Goal: Book appointment/travel/reservation

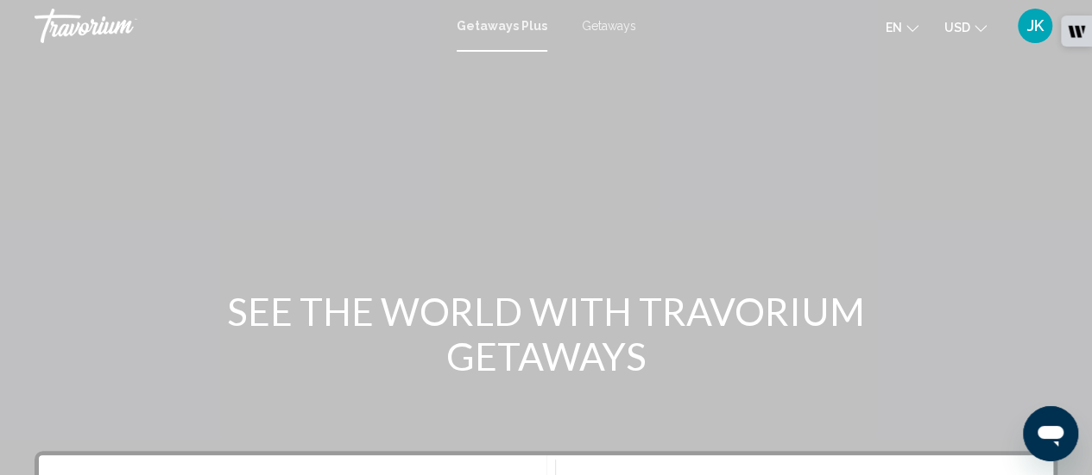
click at [614, 24] on span "Getaways" at bounding box center [609, 26] width 54 height 14
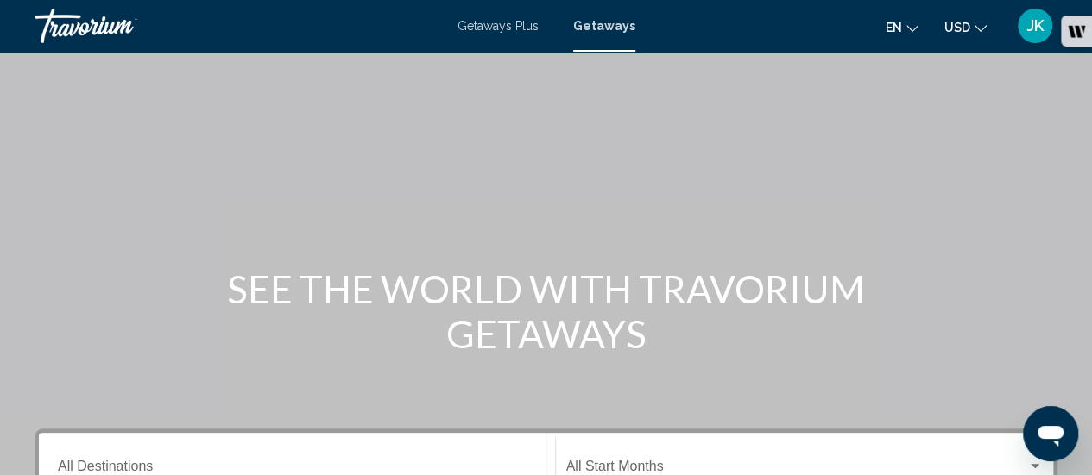
scroll to position [16, 0]
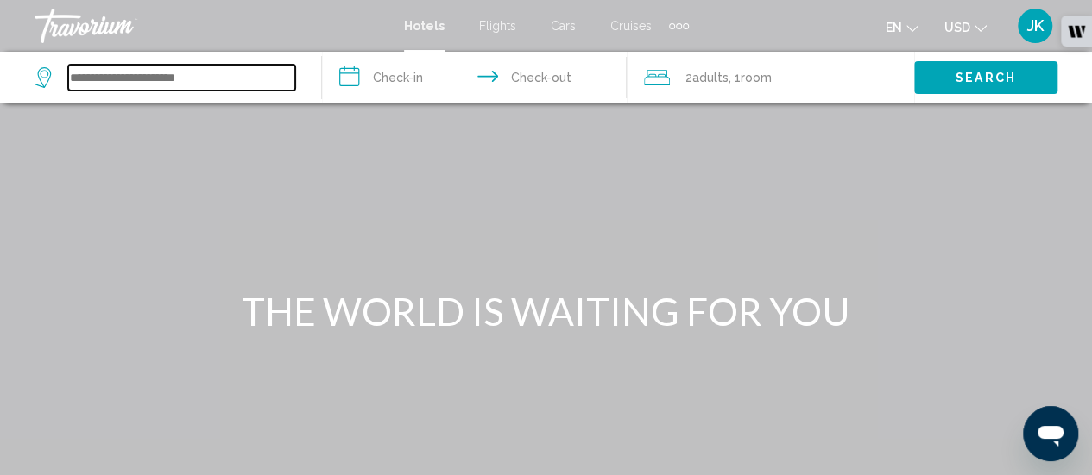
click at [217, 77] on input "Search widget" at bounding box center [181, 78] width 227 height 26
click at [156, 73] on input "Search widget" at bounding box center [181, 78] width 227 height 26
click at [217, 79] on input "Search widget" at bounding box center [181, 78] width 227 height 26
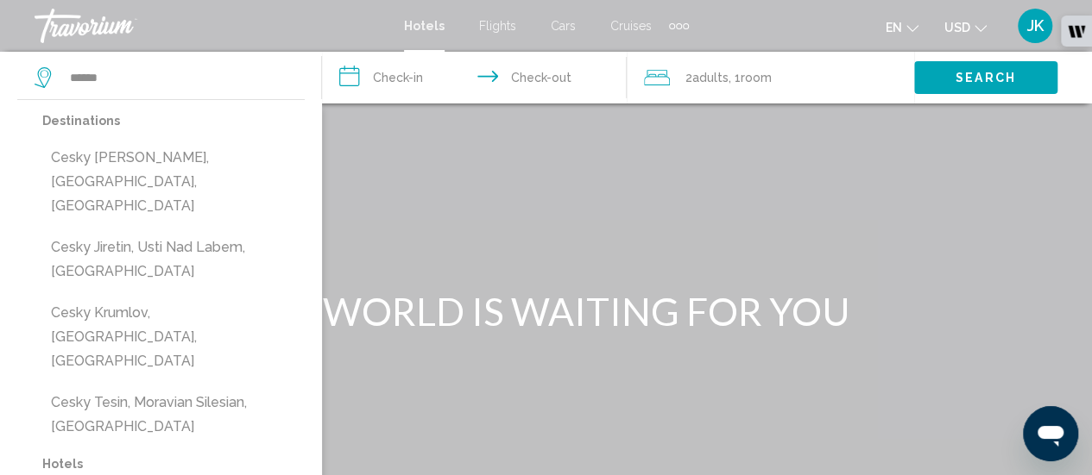
click at [226, 297] on button "Cesky Krumlov, [GEOGRAPHIC_DATA], [GEOGRAPHIC_DATA]" at bounding box center [173, 337] width 262 height 81
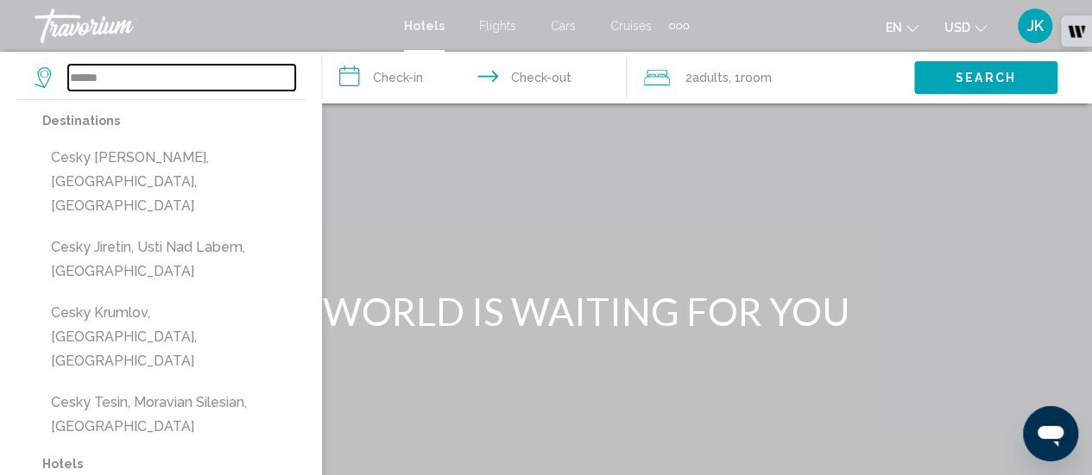
type input "**********"
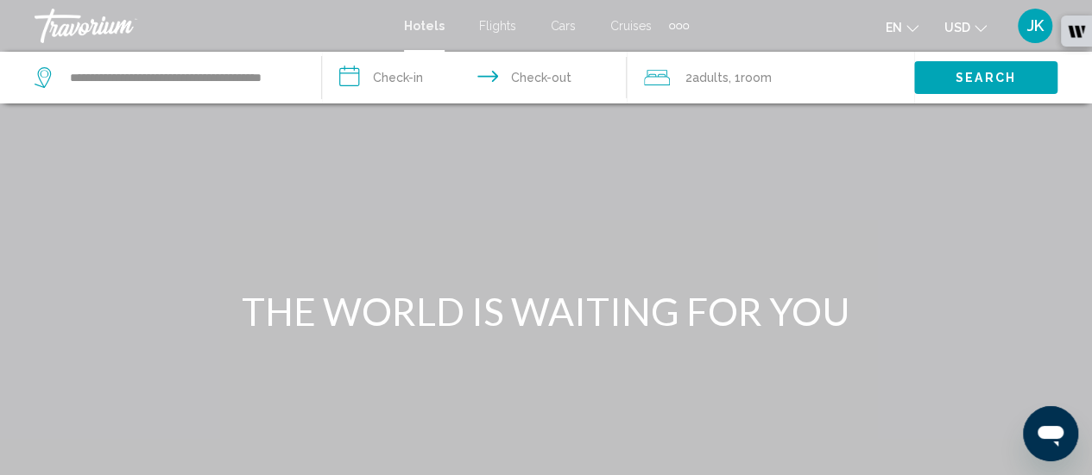
click at [416, 75] on input "**********" at bounding box center [478, 80] width 312 height 57
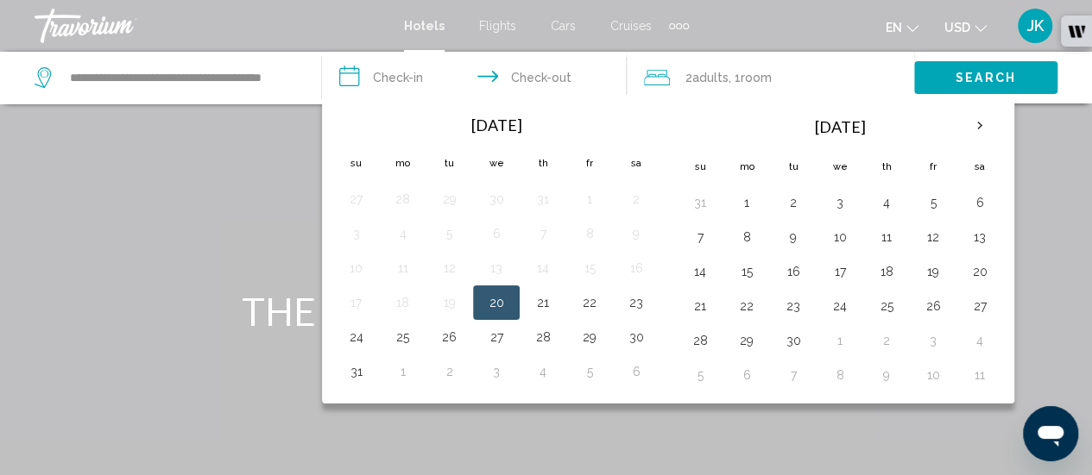
click at [627, 23] on span "Cruises" at bounding box center [630, 26] width 41 height 14
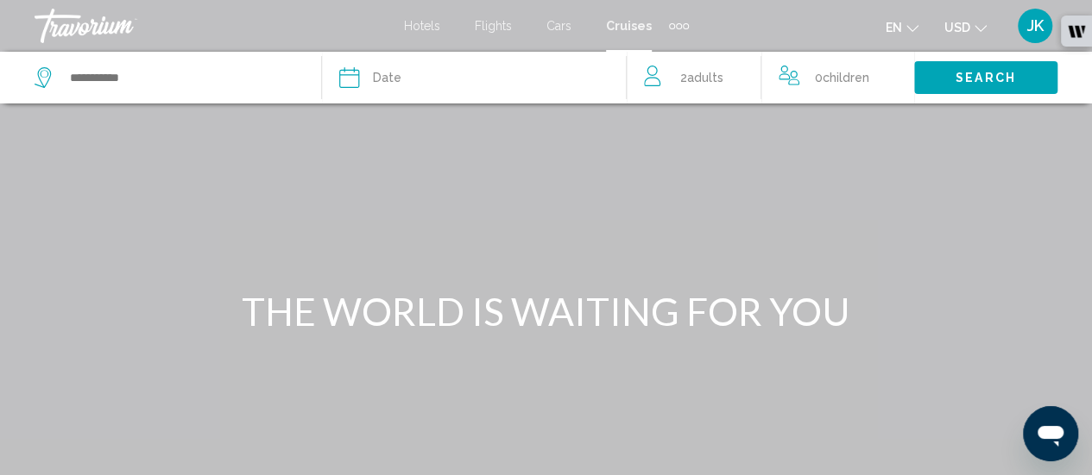
click at [567, 25] on span "Cars" at bounding box center [558, 26] width 25 height 14
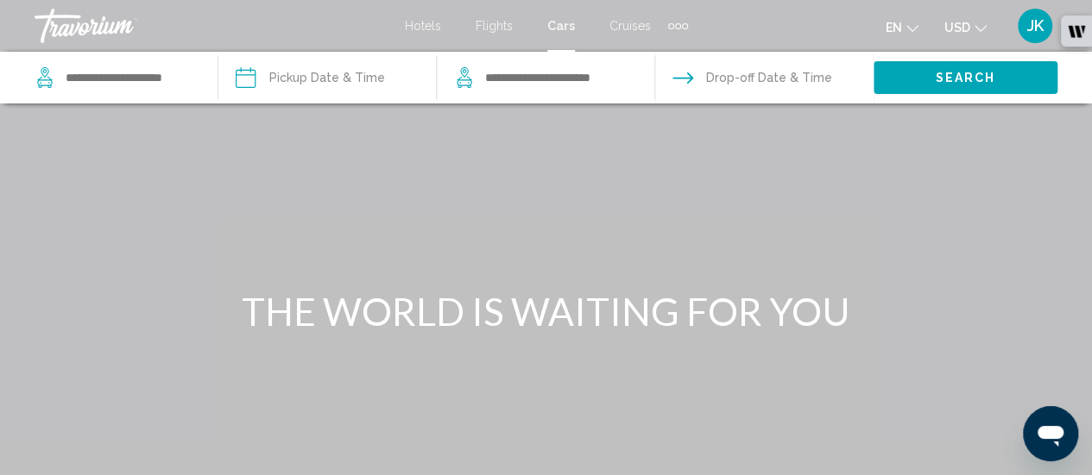
click at [507, 25] on span "Flights" at bounding box center [493, 26] width 37 height 14
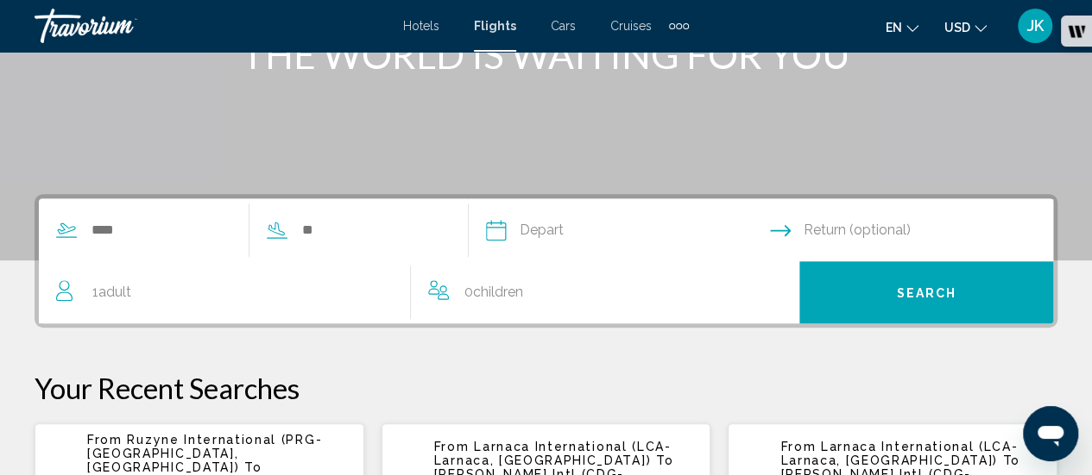
scroll to position [260, 0]
